Goal: Task Accomplishment & Management: Manage account settings

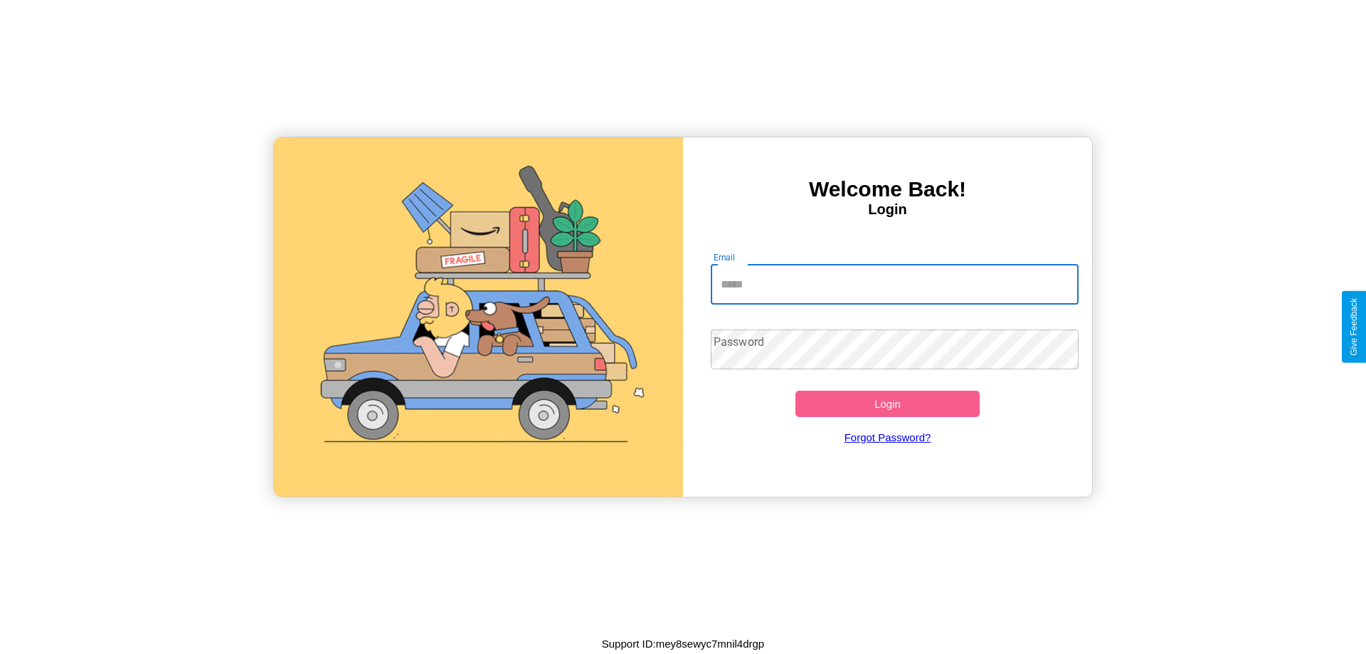
click at [894, 284] on input "Email" at bounding box center [895, 285] width 368 height 40
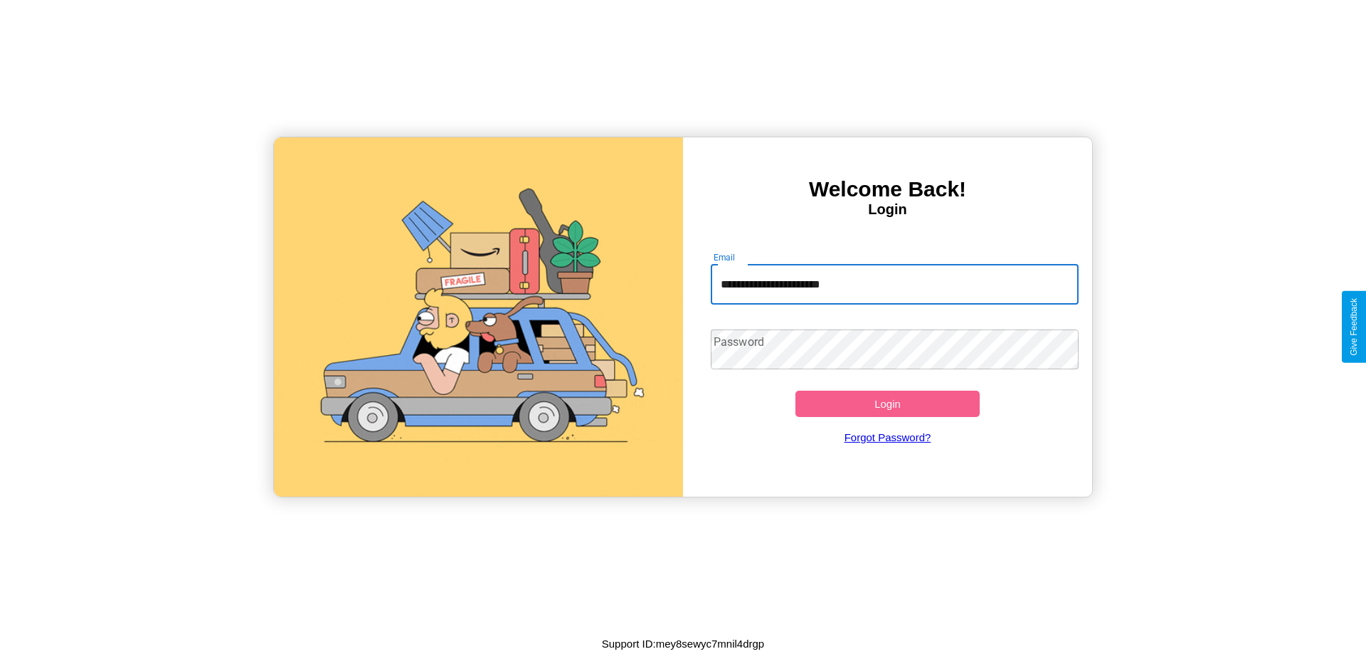
type input "**********"
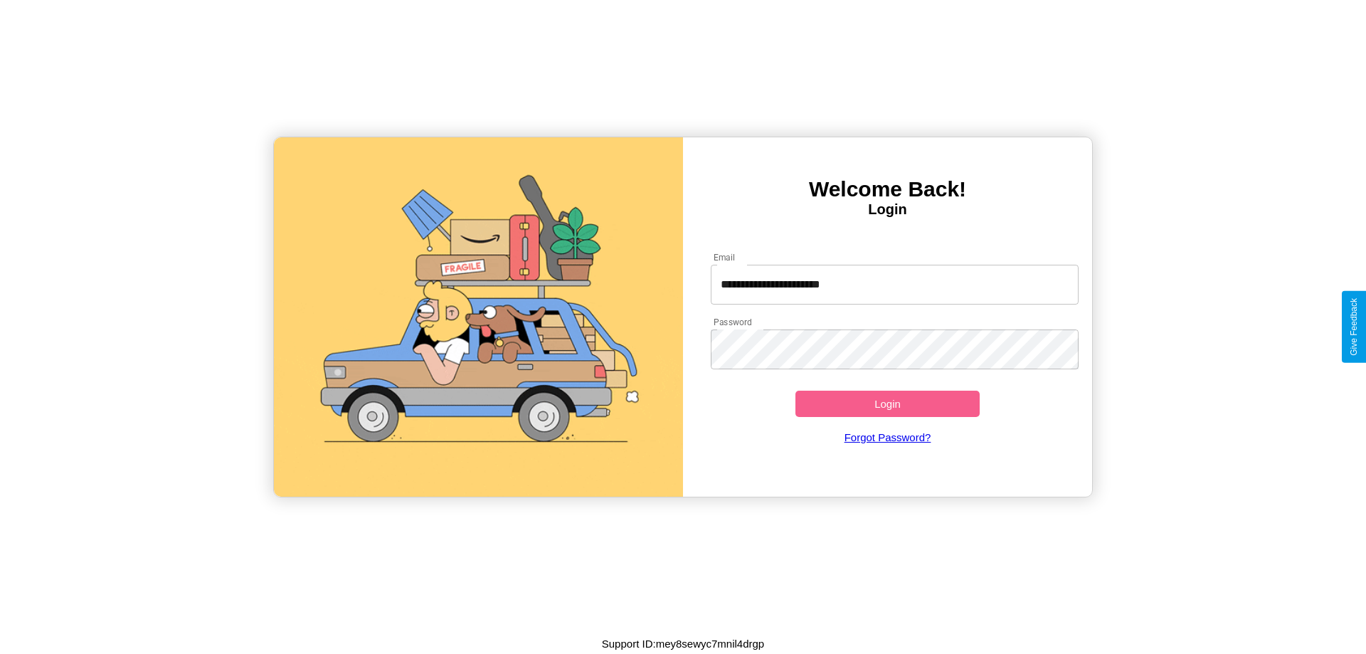
click at [887, 403] on button "Login" at bounding box center [887, 404] width 184 height 26
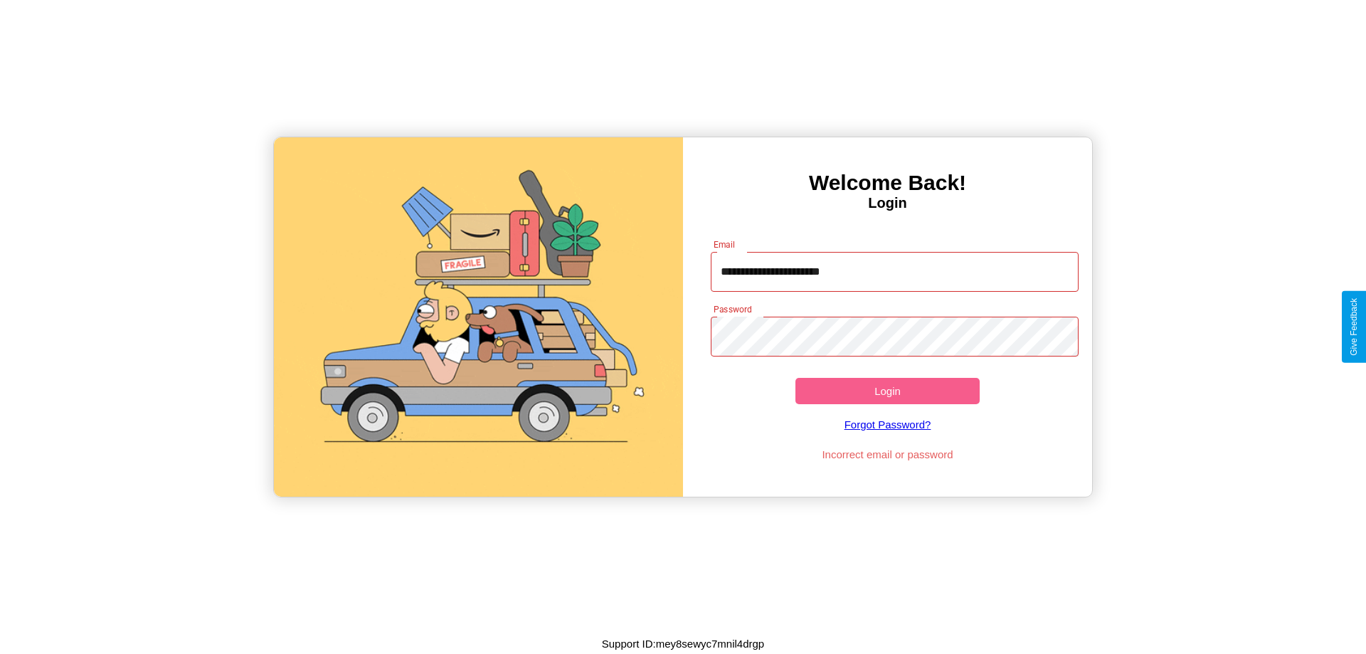
click at [887, 391] on button "Login" at bounding box center [887, 391] width 184 height 26
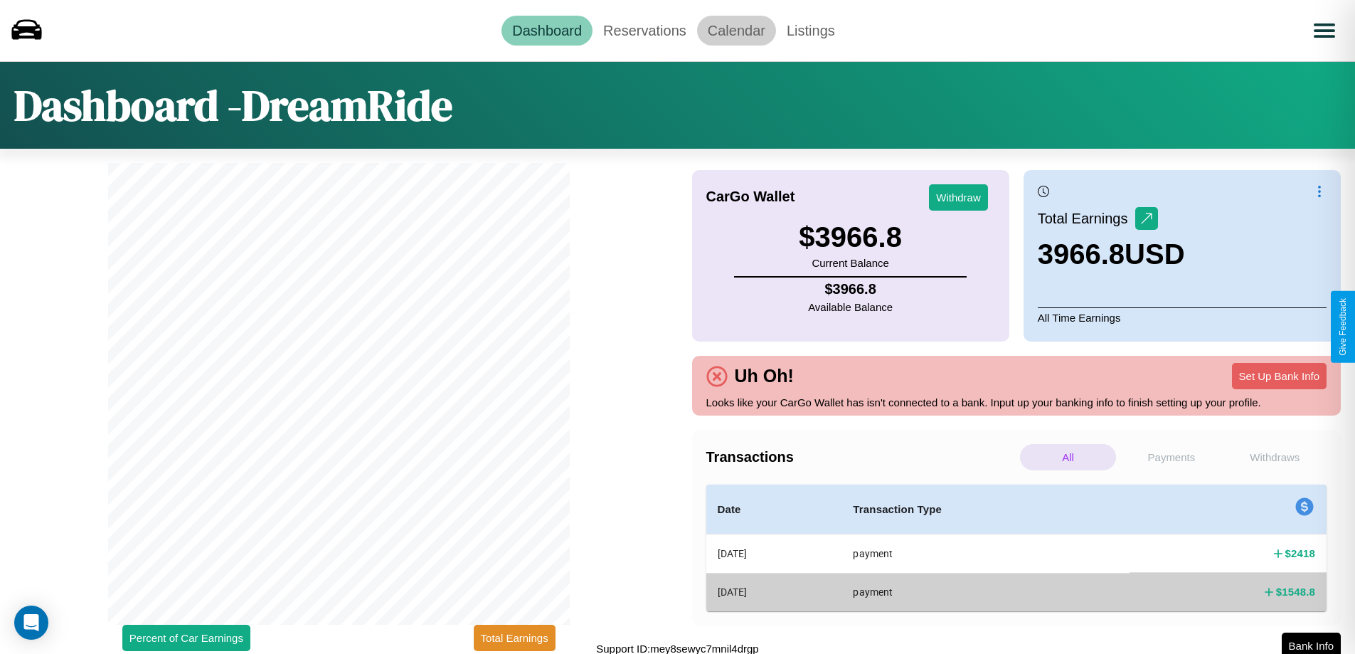
click at [736, 30] on link "Calendar" at bounding box center [736, 31] width 79 height 30
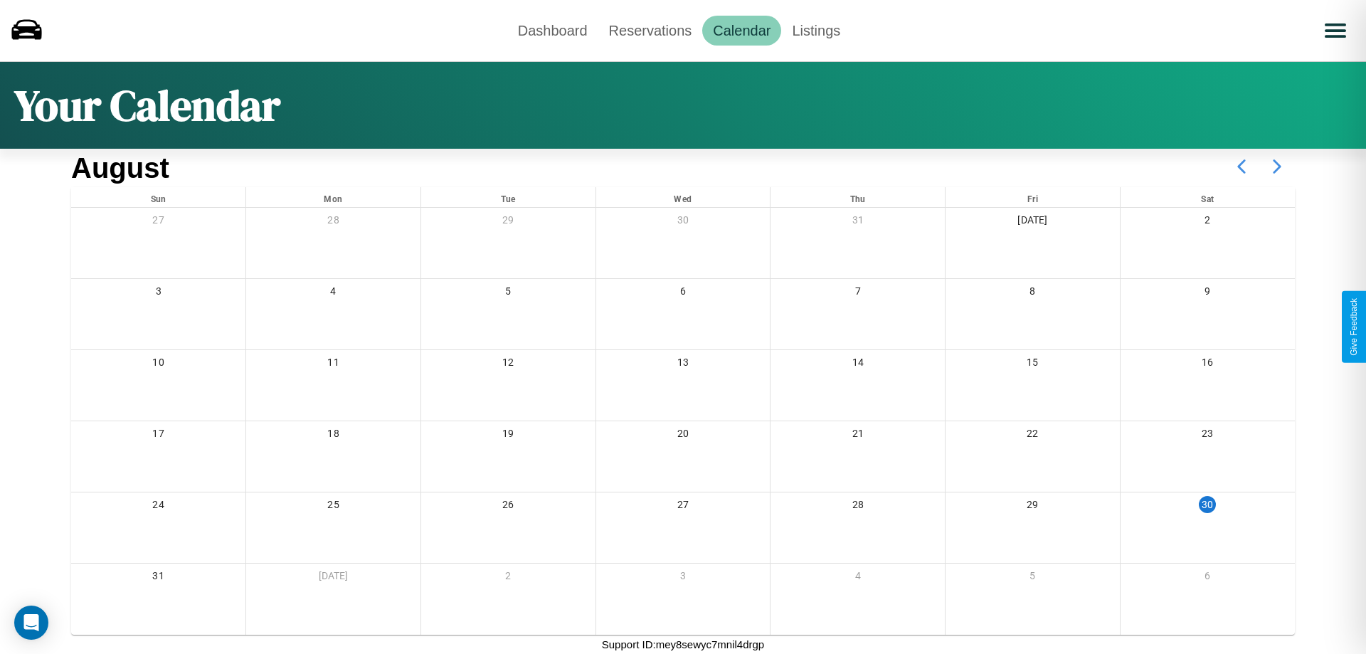
click at [1277, 166] on icon at bounding box center [1277, 167] width 36 height 36
click at [649, 30] on link "Reservations" at bounding box center [650, 31] width 105 height 30
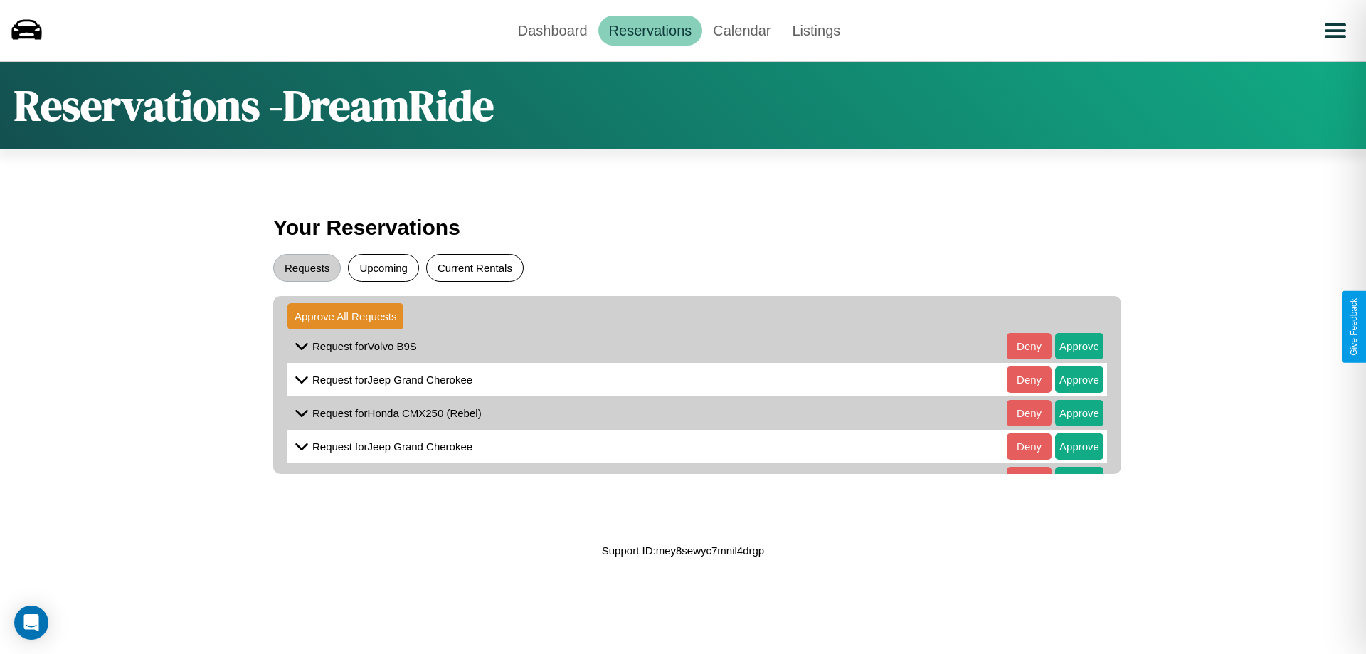
click at [474, 267] on button "Current Rentals" at bounding box center [474, 268] width 97 height 28
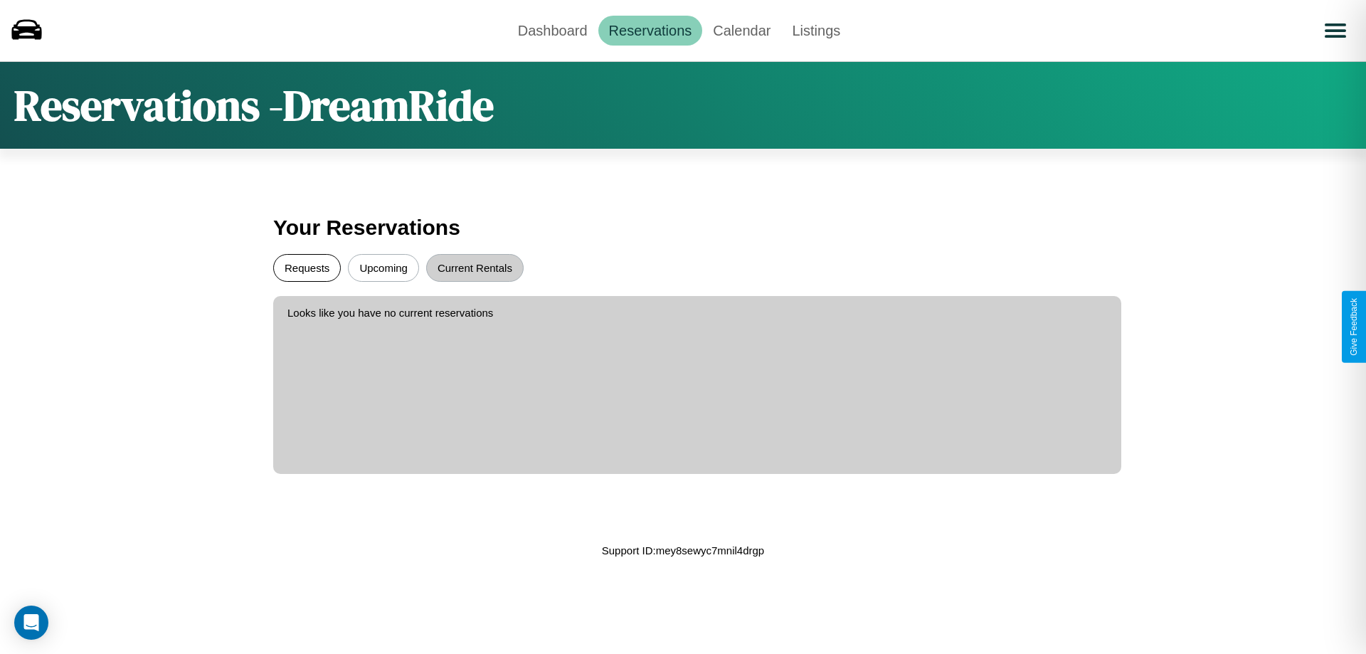
click at [307, 267] on button "Requests" at bounding box center [307, 268] width 68 height 28
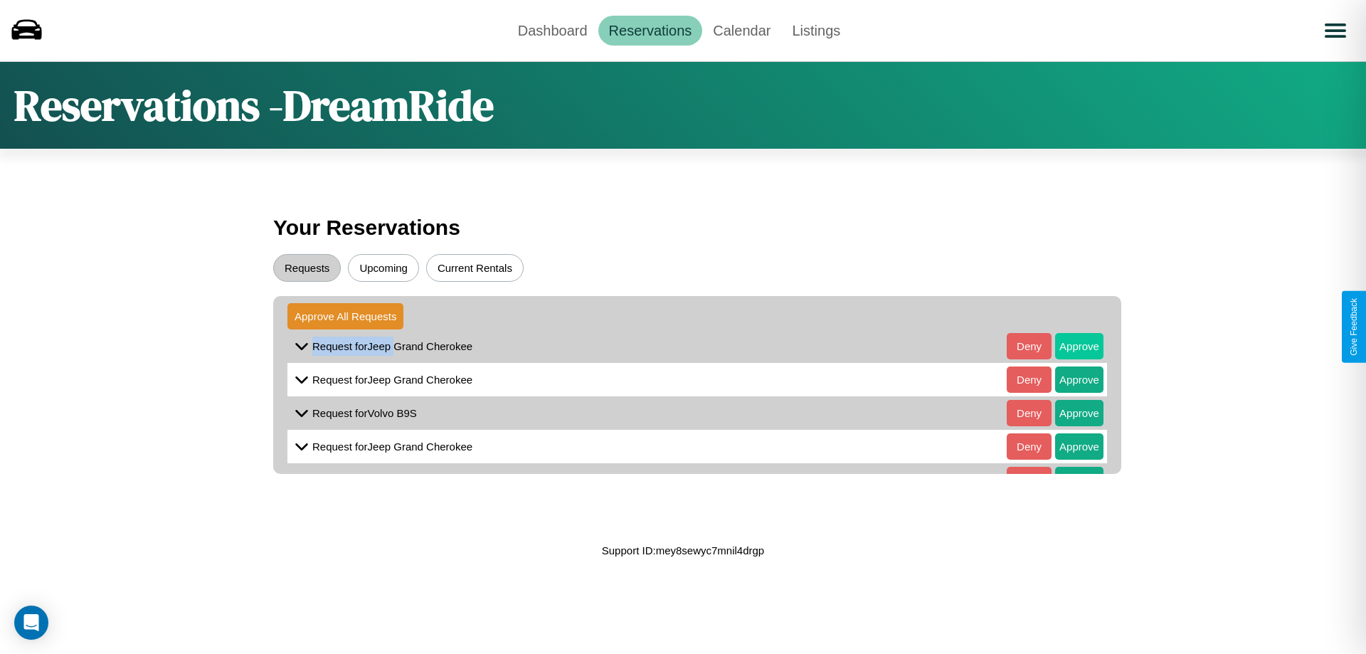
click at [1068, 346] on button "Approve" at bounding box center [1079, 346] width 48 height 26
